Goal: Information Seeking & Learning: Learn about a topic

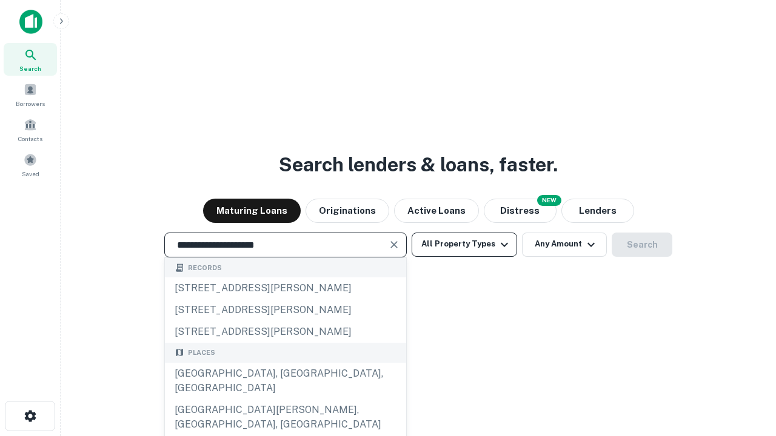
click at [285, 399] on div "[GEOGRAPHIC_DATA], [GEOGRAPHIC_DATA], [GEOGRAPHIC_DATA]" at bounding box center [285, 381] width 241 height 36
click at [464, 244] on button "All Property Types" at bounding box center [463, 245] width 105 height 24
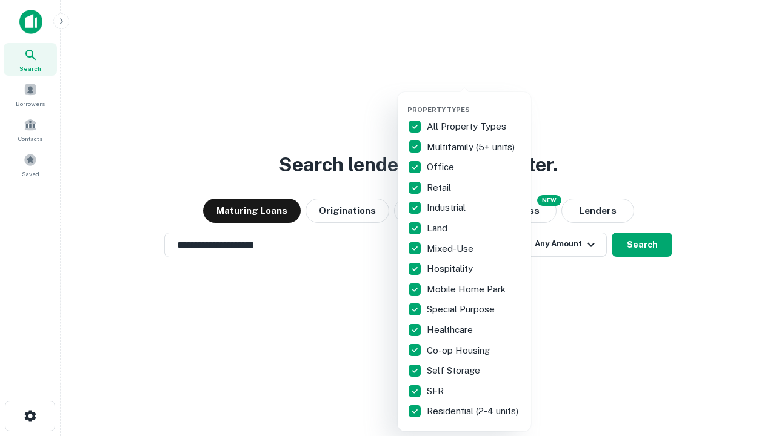
type input "**********"
click at [474, 102] on button "button" at bounding box center [473, 102] width 133 height 1
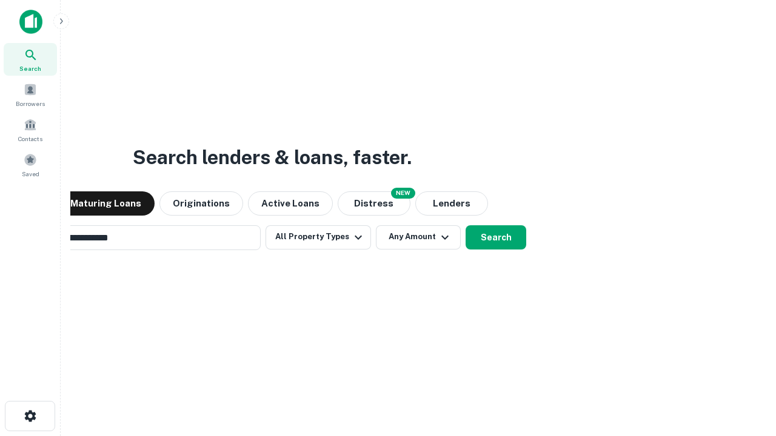
scroll to position [19, 0]
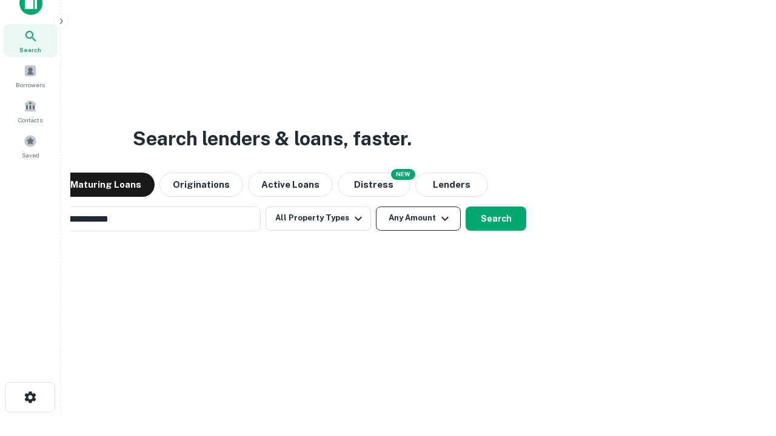
click at [376, 207] on button "Any Amount" at bounding box center [418, 219] width 85 height 24
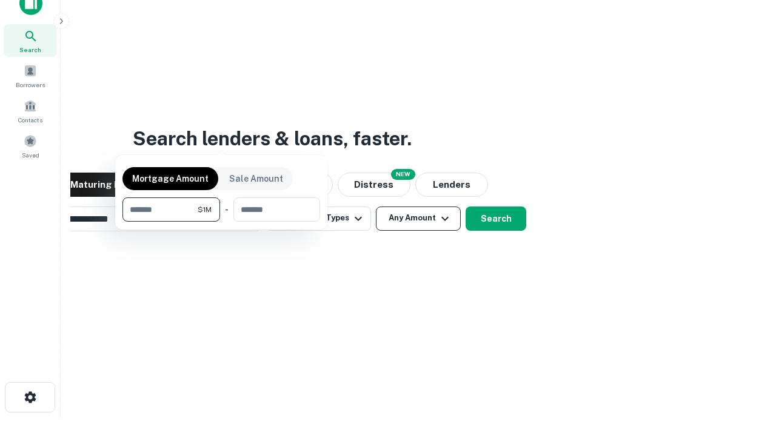
scroll to position [19, 0]
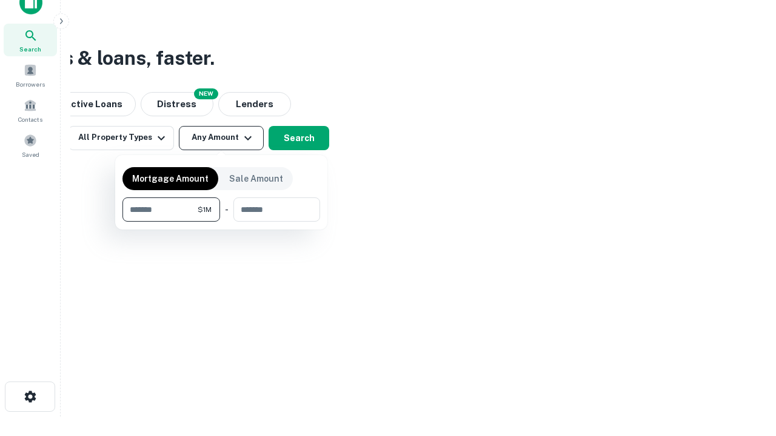
type input "*******"
click at [221, 222] on button "button" at bounding box center [221, 222] width 198 height 1
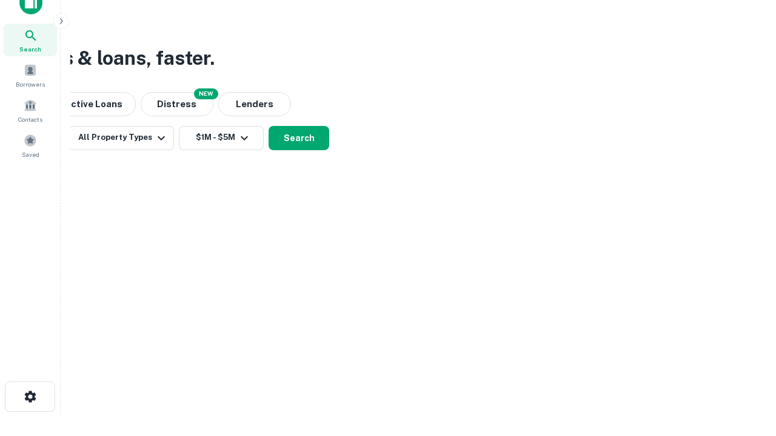
scroll to position [19, 0]
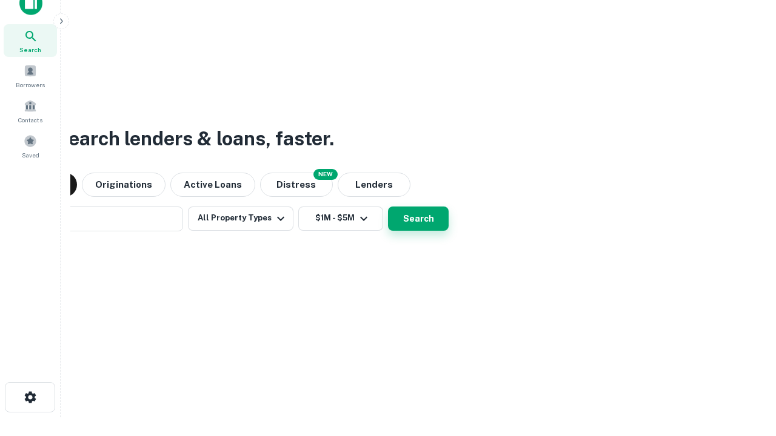
click at [388, 207] on button "Search" at bounding box center [418, 219] width 61 height 24
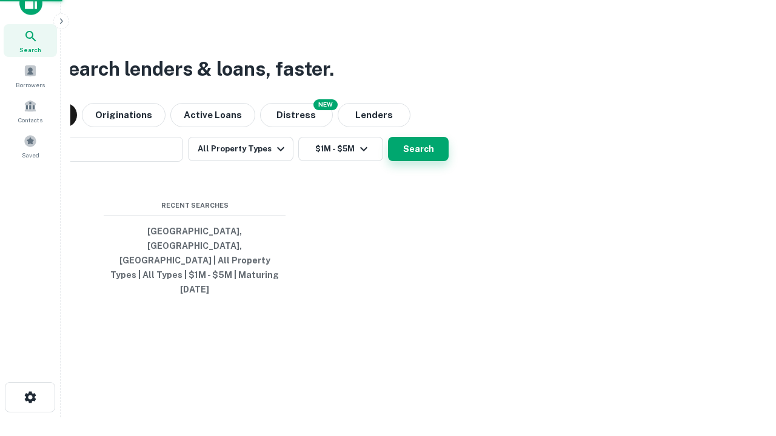
scroll to position [19, 0]
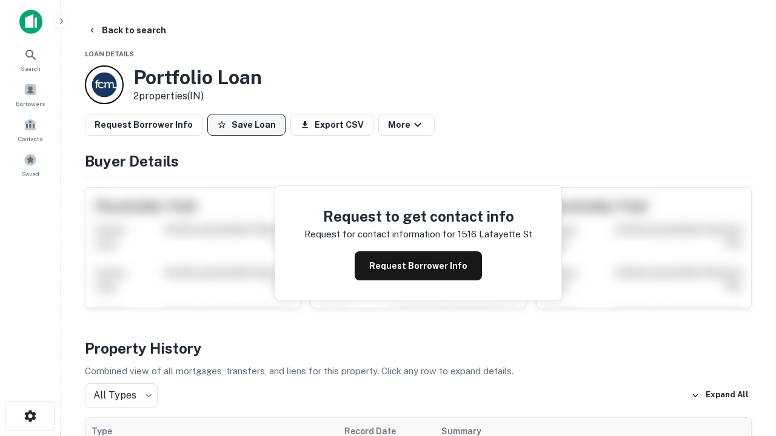
click at [246, 125] on button "Save Loan" at bounding box center [246, 125] width 78 height 22
click at [249, 125] on button "Save Loan" at bounding box center [246, 125] width 78 height 22
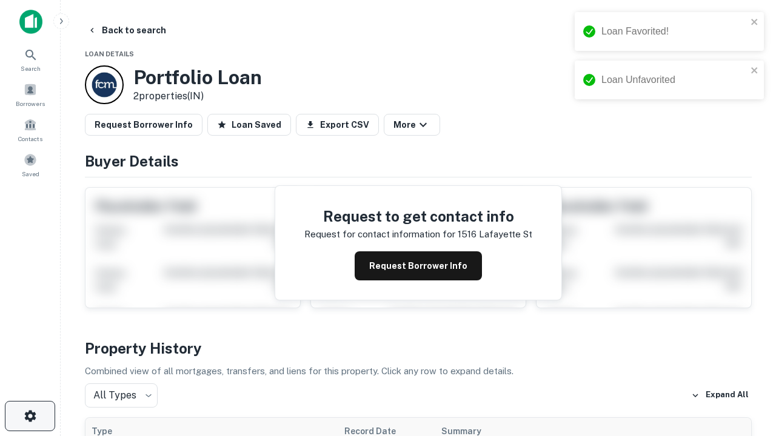
click at [30, 416] on icon "button" at bounding box center [30, 416] width 15 height 15
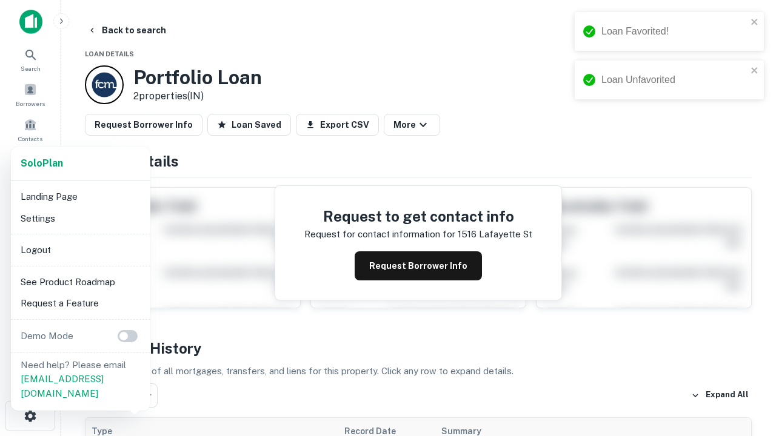
click at [80, 250] on li "Logout" at bounding box center [81, 250] width 130 height 22
